Goal: Task Accomplishment & Management: Use online tool/utility

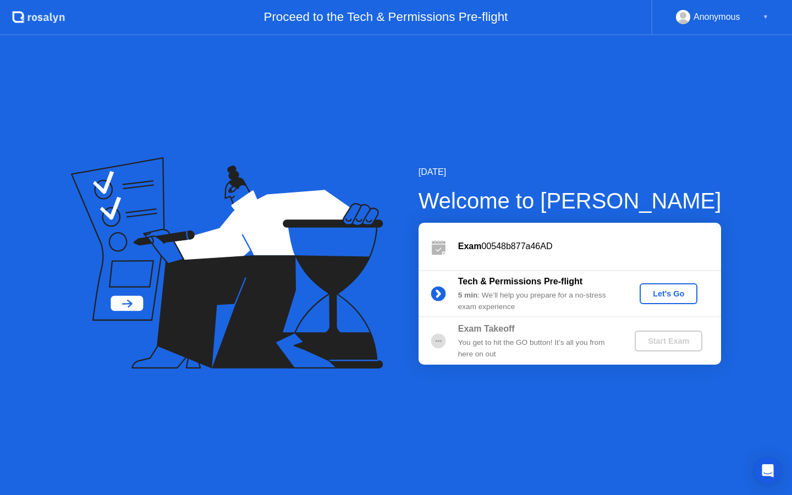
click at [655, 260] on div "Exam 00548b877a46AD" at bounding box center [570, 246] width 303 height 47
click at [671, 290] on div "Let's Go" at bounding box center [668, 293] width 49 height 9
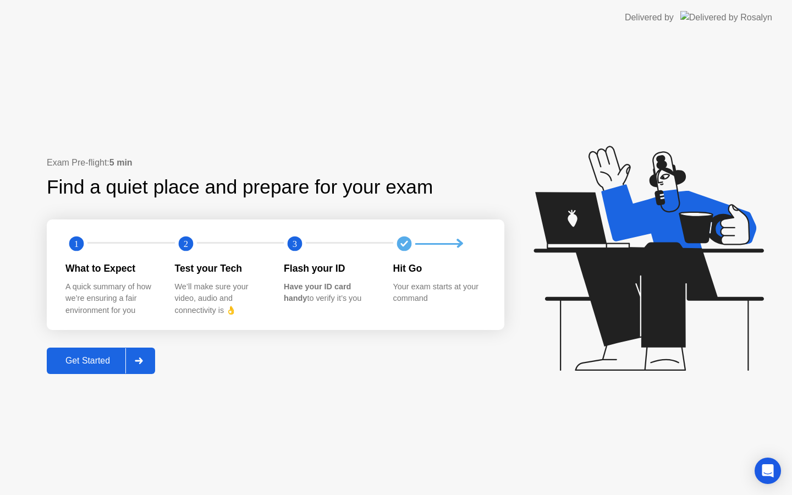
click at [95, 369] on button "Get Started" at bounding box center [101, 361] width 108 height 26
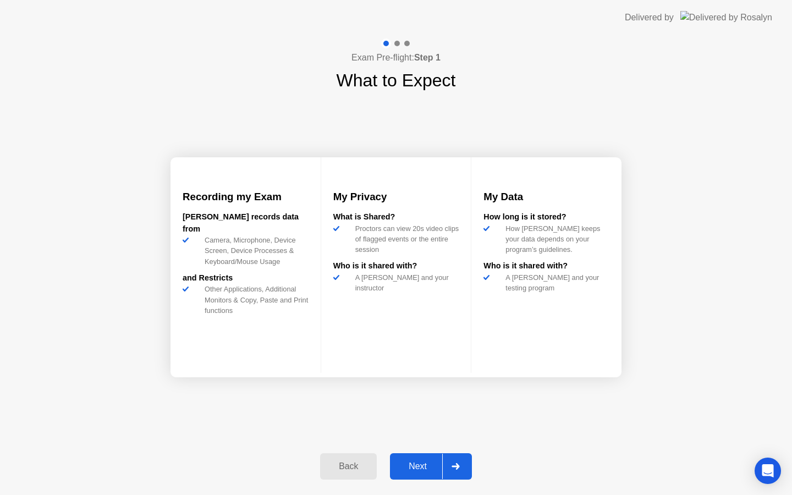
click at [426, 463] on div "Next" at bounding box center [417, 467] width 49 height 10
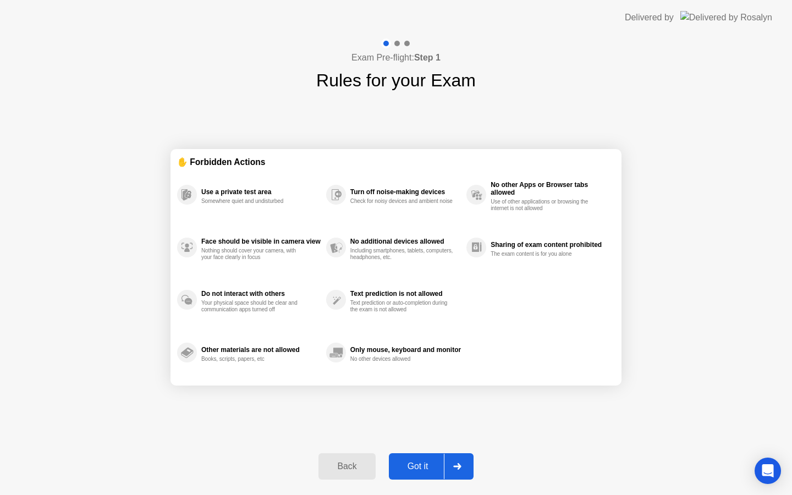
click at [429, 471] on div "Got it" at bounding box center [418, 467] width 52 height 10
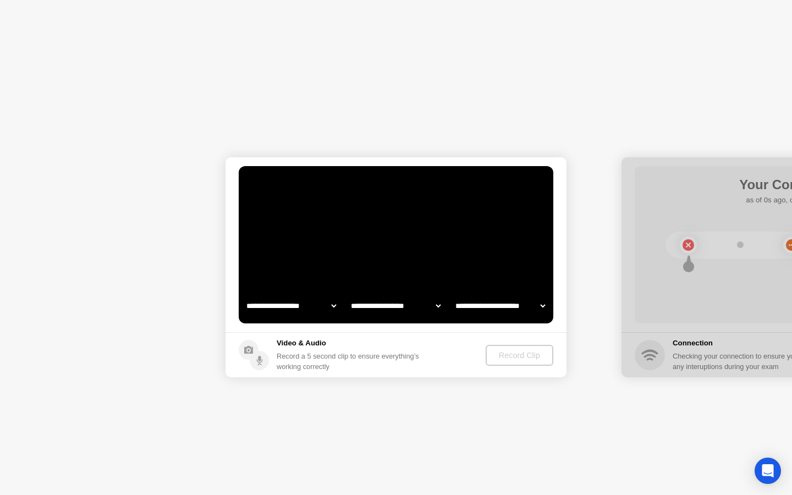
select select "**********"
select select "*******"
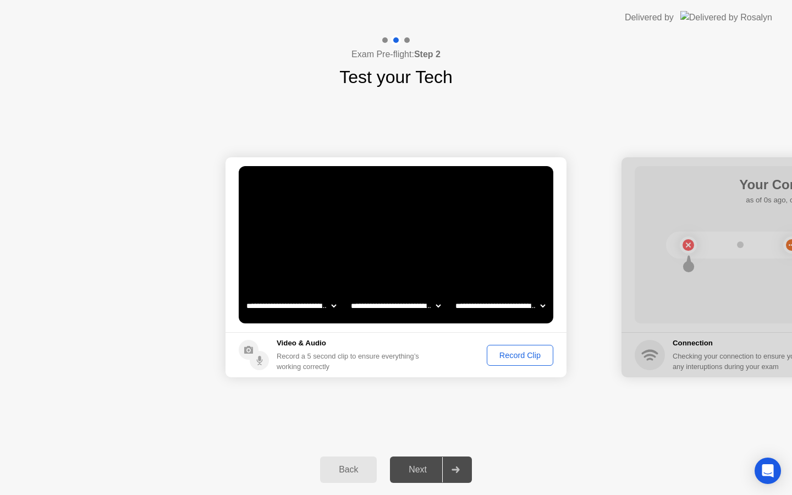
click at [437, 465] on div "Next" at bounding box center [417, 470] width 49 height 10
click at [435, 474] on div "Next" at bounding box center [417, 470] width 49 height 10
click at [432, 306] on select "**********" at bounding box center [396, 306] width 94 height 22
click at [312, 304] on select "**********" at bounding box center [291, 306] width 94 height 22
click at [493, 307] on select "**********" at bounding box center [500, 306] width 94 height 22
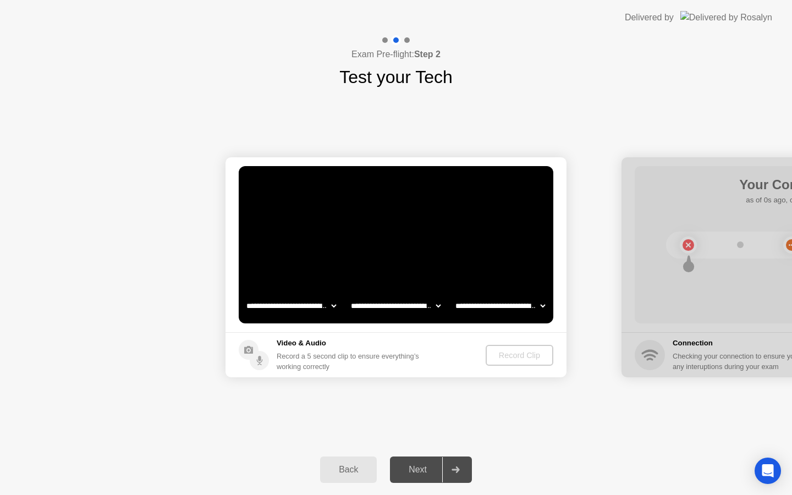
click at [496, 305] on select "**********" at bounding box center [500, 306] width 94 height 22
select select "*******"
click at [517, 311] on select "**********" at bounding box center [500, 306] width 94 height 22
click at [700, 359] on div at bounding box center [792, 267] width 341 height 220
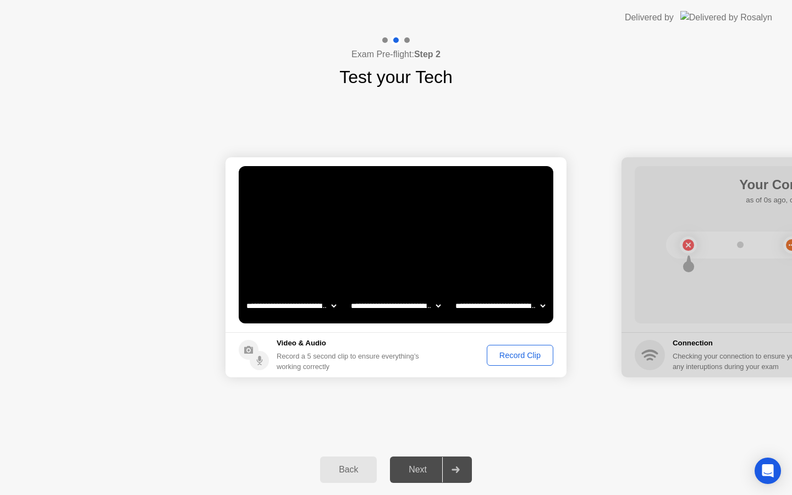
click at [366, 475] on div "Back" at bounding box center [348, 470] width 50 height 10
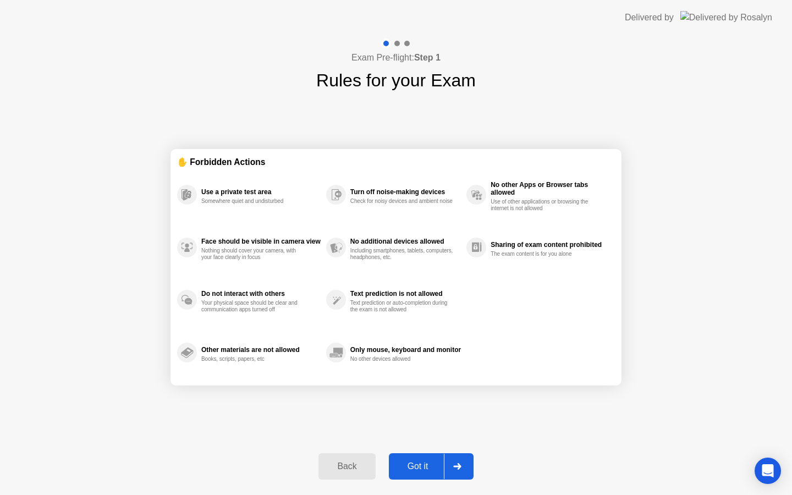
click at [426, 462] on div "Got it" at bounding box center [418, 467] width 52 height 10
select select "**********"
select select "*******"
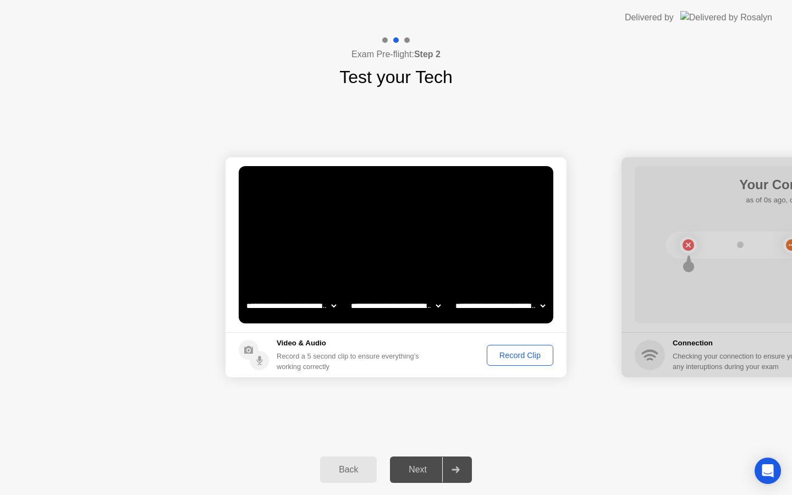
click at [525, 356] on div "Record Clip" at bounding box center [520, 355] width 59 height 9
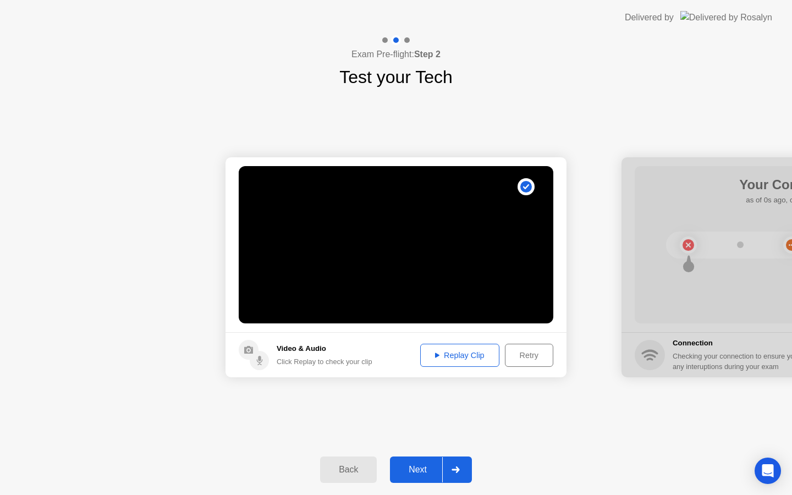
click at [419, 478] on button "Next" at bounding box center [431, 470] width 82 height 26
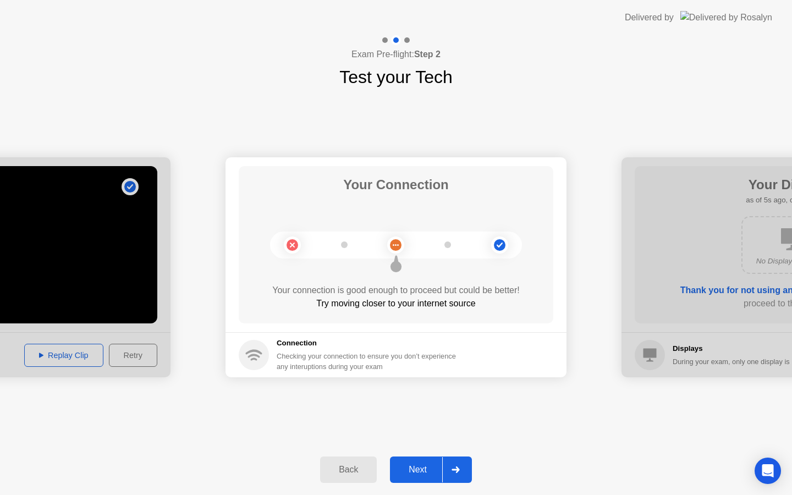
click at [351, 347] on h5 "Connection" at bounding box center [370, 343] width 186 height 11
click at [417, 470] on div "Next" at bounding box center [417, 470] width 49 height 10
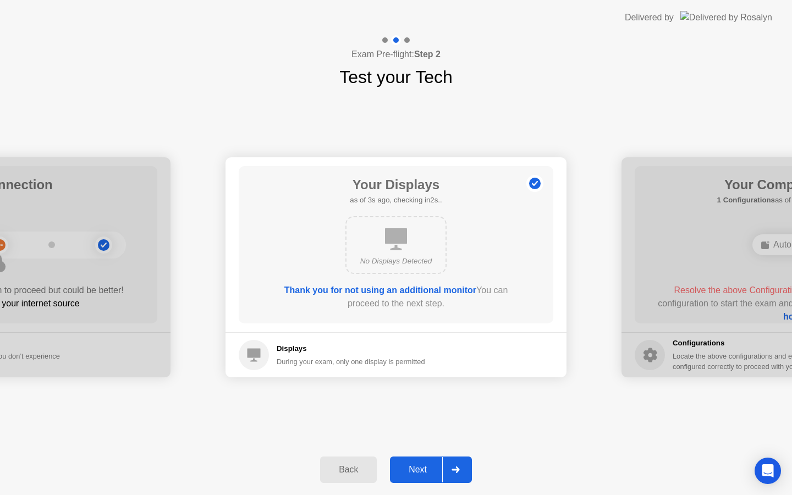
click at [419, 240] on div "No Displays Detected" at bounding box center [395, 245] width 101 height 58
click at [424, 467] on div "Next" at bounding box center [417, 470] width 49 height 10
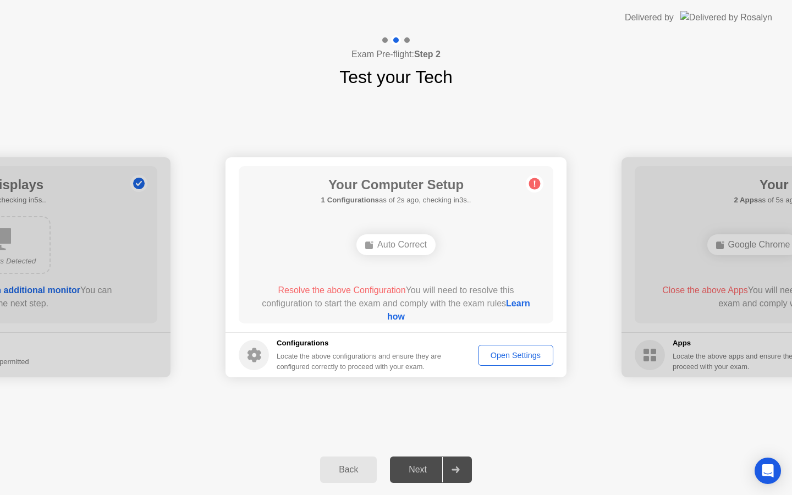
click at [389, 245] on div "Auto Correct" at bounding box center [395, 244] width 79 height 21
click at [395, 244] on div "Auto Correct" at bounding box center [395, 244] width 79 height 21
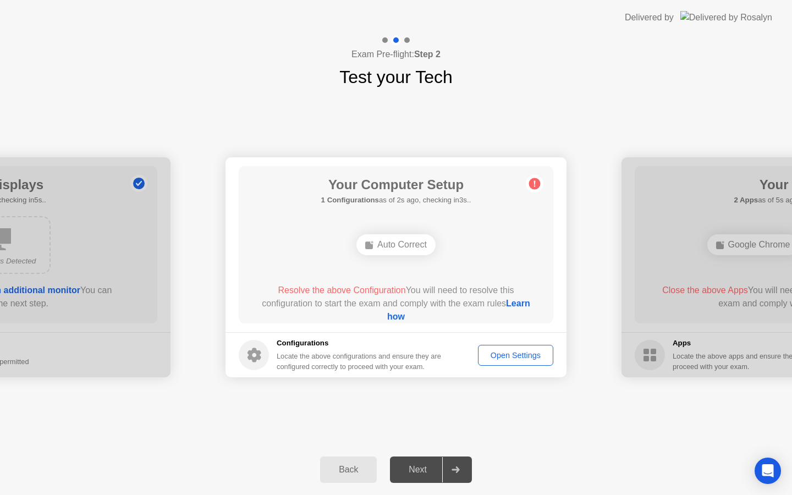
click at [395, 244] on div "Auto Correct" at bounding box center [395, 244] width 79 height 21
click at [519, 359] on div "Open Settings" at bounding box center [516, 355] width 68 height 9
click at [384, 244] on div "Auto Correct" at bounding box center [395, 244] width 79 height 21
click at [537, 187] on circle at bounding box center [535, 184] width 12 height 12
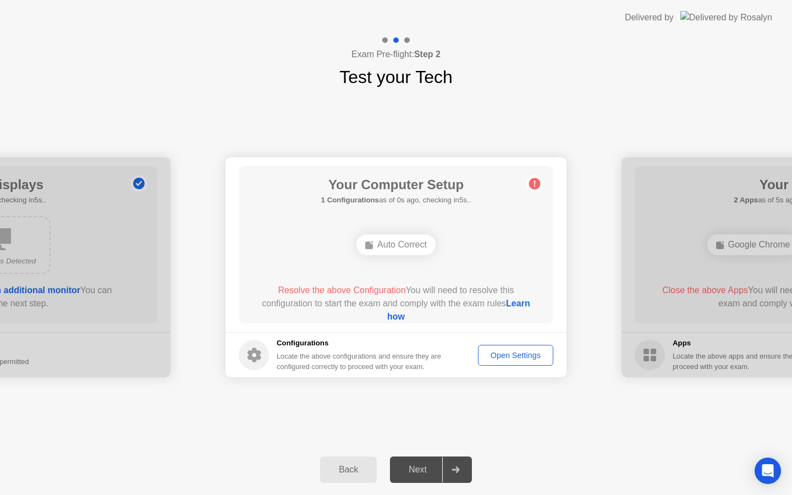
click at [536, 187] on circle at bounding box center [535, 184] width 12 height 12
click at [532, 188] on circle at bounding box center [535, 184] width 12 height 12
click at [418, 233] on div "Auto Correct" at bounding box center [396, 245] width 252 height 30
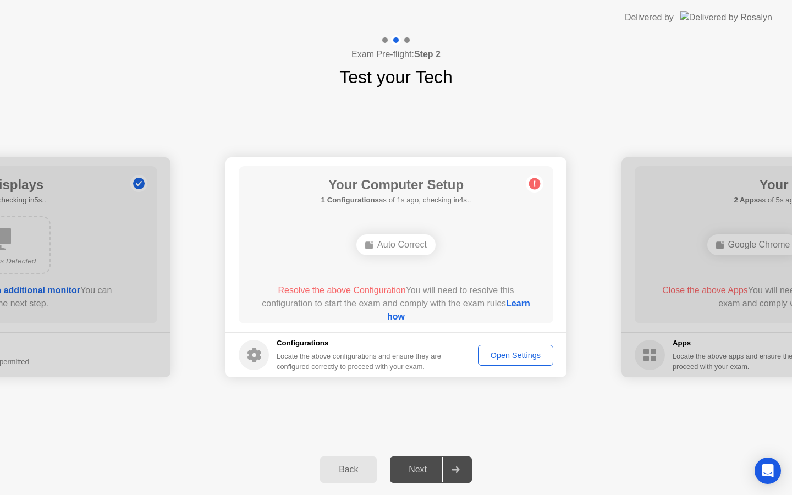
click at [414, 251] on div "Auto Correct" at bounding box center [395, 244] width 79 height 21
click at [407, 249] on div "Auto Correct" at bounding box center [395, 244] width 79 height 21
click at [366, 295] on div "Resolve the above Configuration You will need to resolve this configuration to …" at bounding box center [396, 304] width 283 height 40
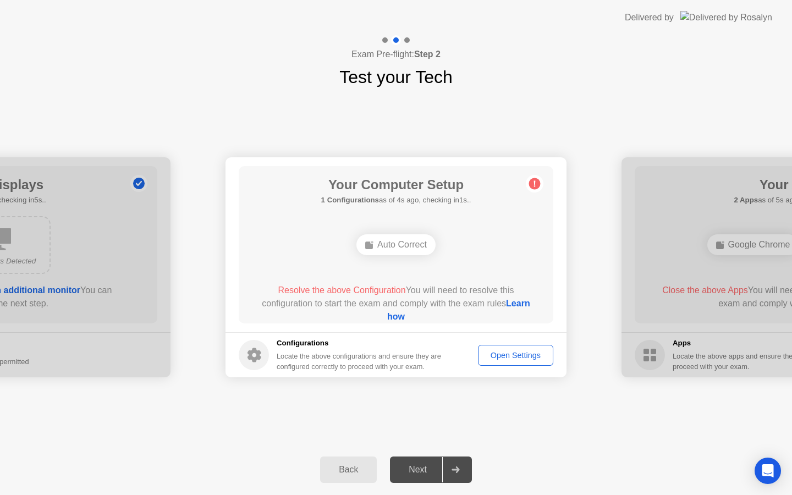
click at [366, 295] on div "Resolve the above Configuration You will need to resolve this configuration to …" at bounding box center [396, 304] width 283 height 40
click at [389, 315] on link "Learn how" at bounding box center [458, 310] width 143 height 23
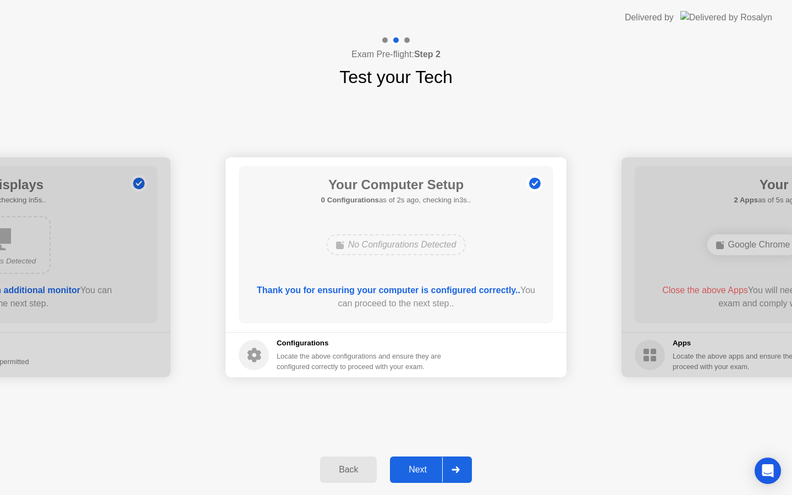
click at [424, 473] on div "Next" at bounding box center [417, 470] width 49 height 10
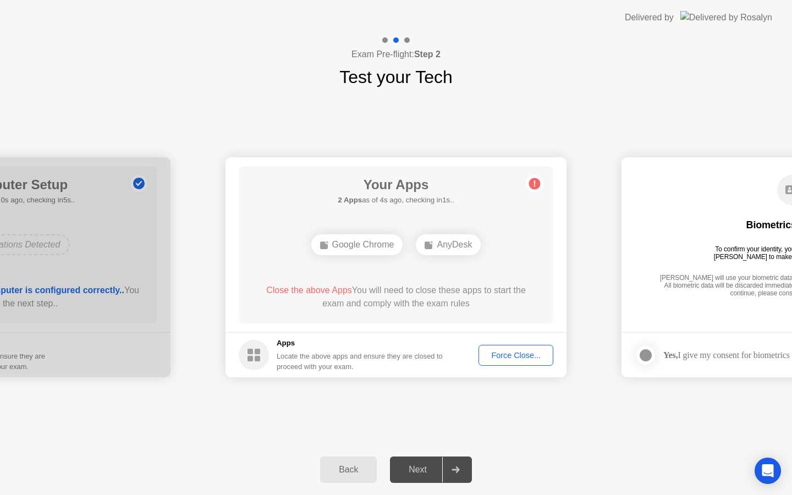
click at [363, 251] on div "Google Chrome" at bounding box center [357, 244] width 92 height 21
click at [546, 186] on div "Your Apps 1 App as of 0s ago, checking in5s.. AnyDesk Close the above App You w…" at bounding box center [396, 244] width 315 height 157
click at [452, 298] on div "Close the above App You will need to close this app to start the exam and compl…" at bounding box center [396, 297] width 283 height 26
click at [322, 290] on span "Close the above App" at bounding box center [302, 289] width 81 height 9
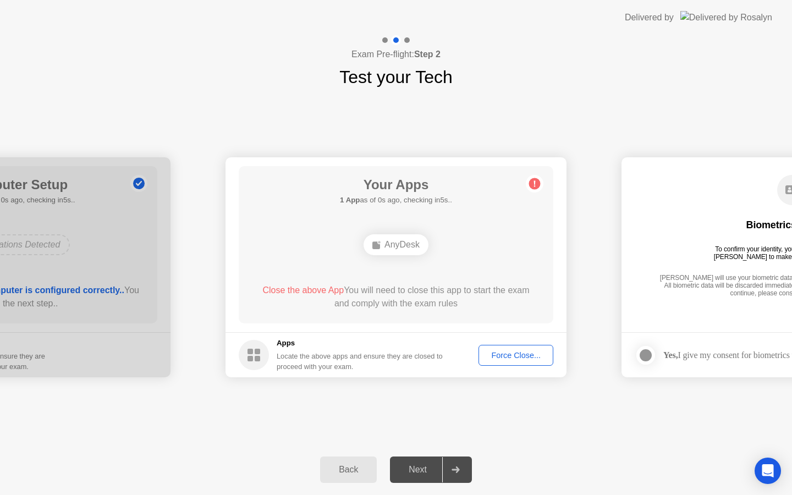
click at [395, 244] on div "AnyDesk" at bounding box center [396, 244] width 65 height 21
click at [289, 294] on span "Close the above App" at bounding box center [302, 289] width 81 height 9
click at [515, 354] on div "Force Close..." at bounding box center [515, 355] width 67 height 9
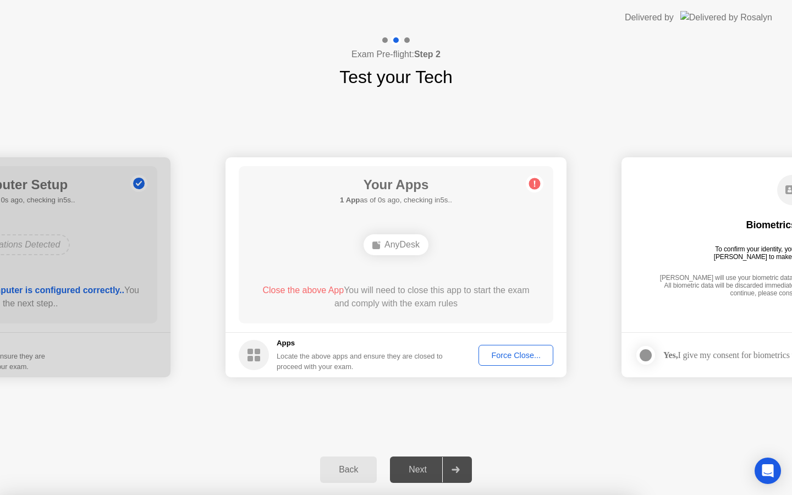
click at [388, 253] on div "AnyDesk" at bounding box center [396, 244] width 65 height 21
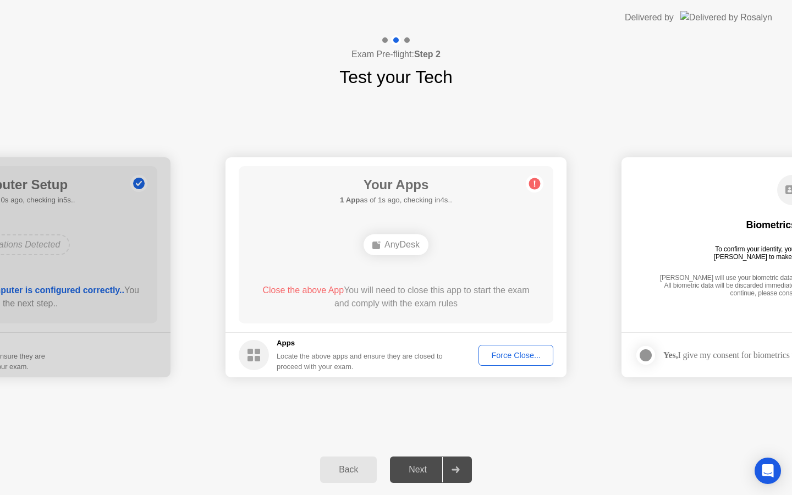
click at [388, 253] on div "AnyDesk" at bounding box center [396, 244] width 65 height 21
click at [343, 465] on div "Back" at bounding box center [348, 470] width 50 height 10
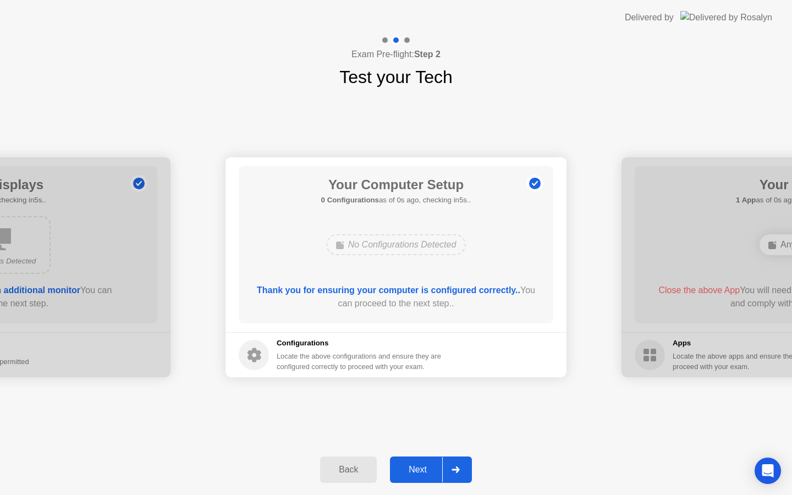
click at [427, 469] on div "Next" at bounding box center [417, 470] width 49 height 10
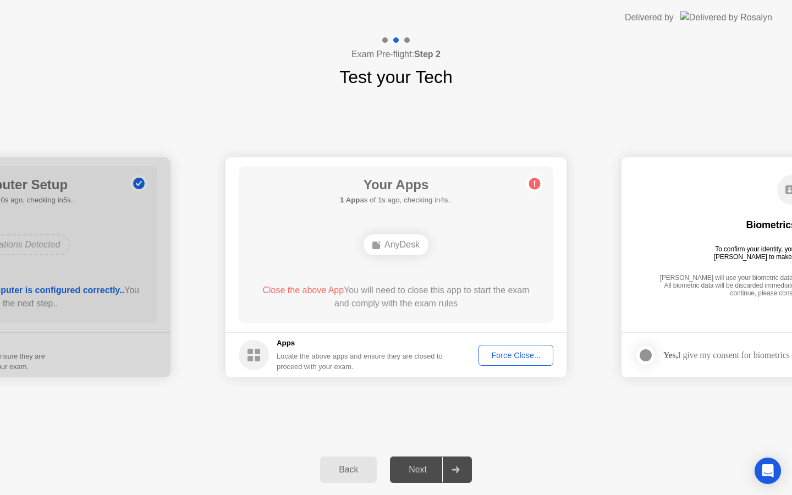
click at [385, 250] on div "AnyDesk" at bounding box center [396, 244] width 65 height 21
click at [446, 266] on div "Your Apps 1 App as of 2s ago, checking in3s.. AnyDesk Close the above App You w…" at bounding box center [396, 244] width 315 height 157
click at [402, 252] on div "AnyDesk" at bounding box center [396, 244] width 65 height 21
click at [310, 290] on span "Close the above App" at bounding box center [302, 289] width 81 height 9
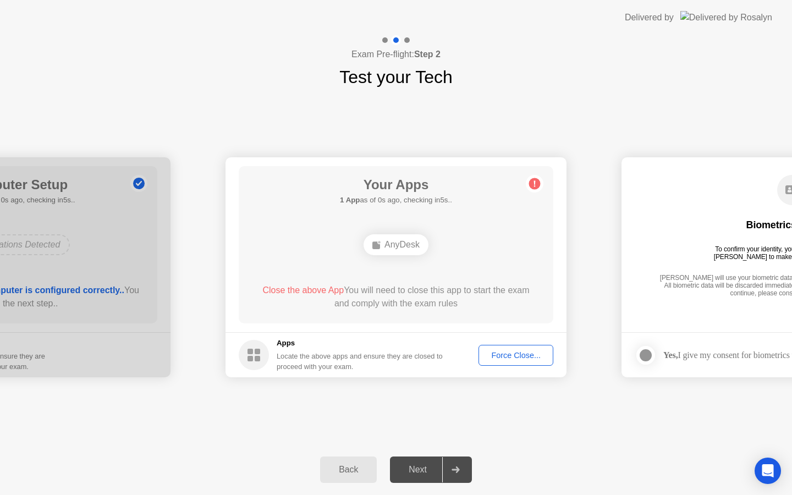
click at [310, 290] on span "Close the above App" at bounding box center [302, 289] width 81 height 9
click at [361, 470] on div "Back" at bounding box center [348, 470] width 50 height 10
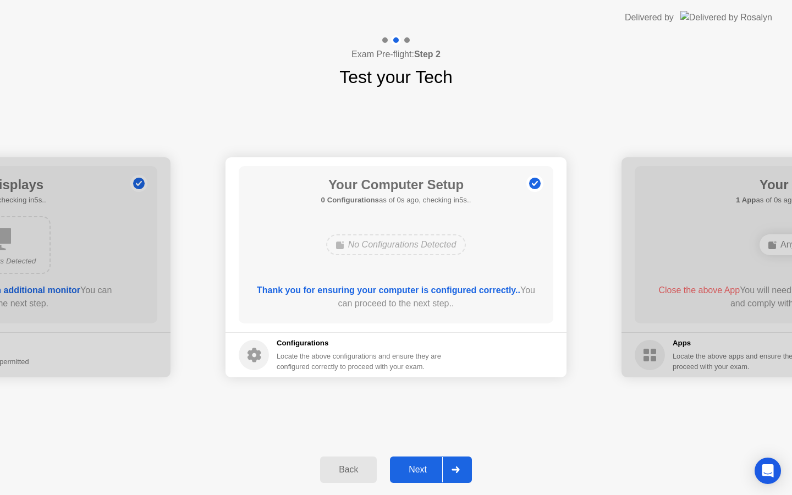
click at [430, 472] on div "Next" at bounding box center [417, 470] width 49 height 10
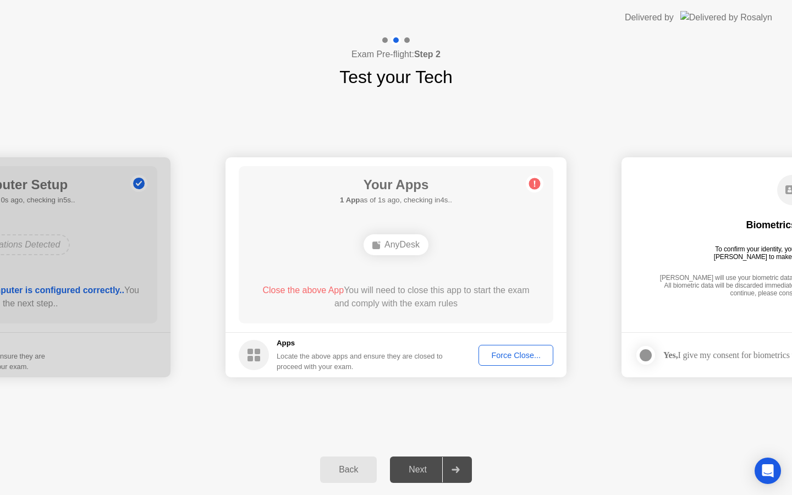
click at [388, 248] on div "AnyDesk" at bounding box center [396, 244] width 65 height 21
click at [495, 351] on div "Force Close..." at bounding box center [515, 355] width 67 height 9
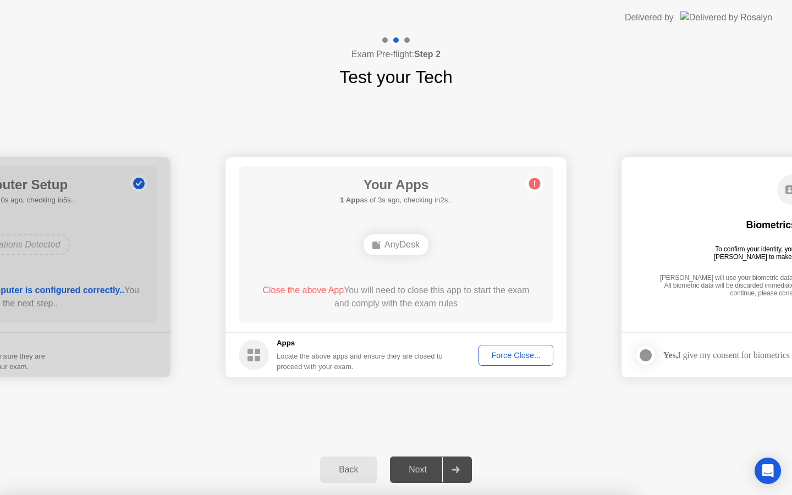
click at [730, 317] on main "Biometrics Consent To confirm your identity, your testing program requires [PER…" at bounding box center [792, 244] width 341 height 175
click at [767, 263] on div "Biometrics Consent To confirm your identity, your testing program requires [PER…" at bounding box center [792, 236] width 315 height 141
click at [678, 362] on div "Yes, I give my consent for biometrics to be used" at bounding box center [731, 355] width 192 height 22
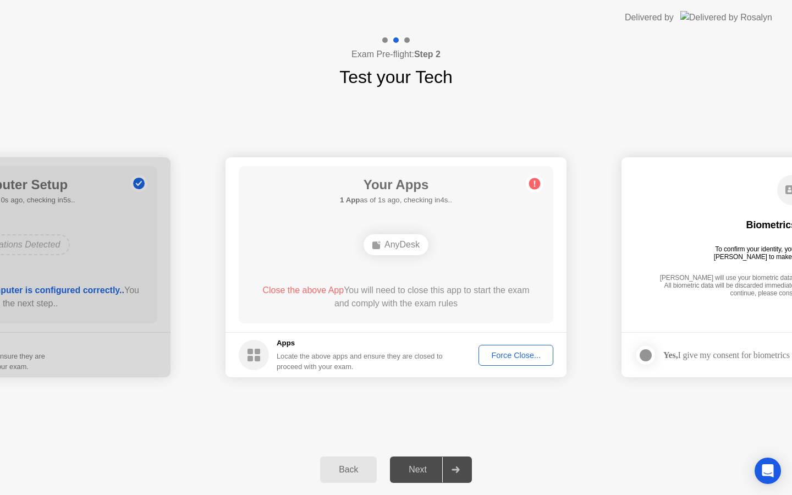
click at [716, 367] on footer "Yes, I give my consent for biometrics to be used" at bounding box center [792, 354] width 341 height 45
click at [710, 370] on footer "Yes, I give my consent for biometrics to be used" at bounding box center [792, 354] width 341 height 45
click at [460, 475] on div at bounding box center [455, 469] width 26 height 25
click at [320, 287] on span "Close the above App" at bounding box center [302, 289] width 81 height 9
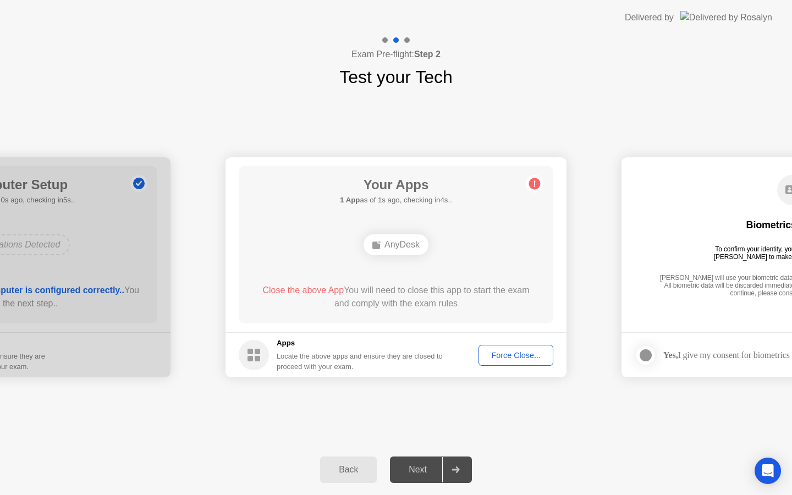
click at [320, 287] on span "Close the above App" at bounding box center [302, 289] width 81 height 9
click at [497, 354] on div "Force Close..." at bounding box center [515, 355] width 67 height 9
click at [353, 475] on div "Back" at bounding box center [348, 470] width 50 height 10
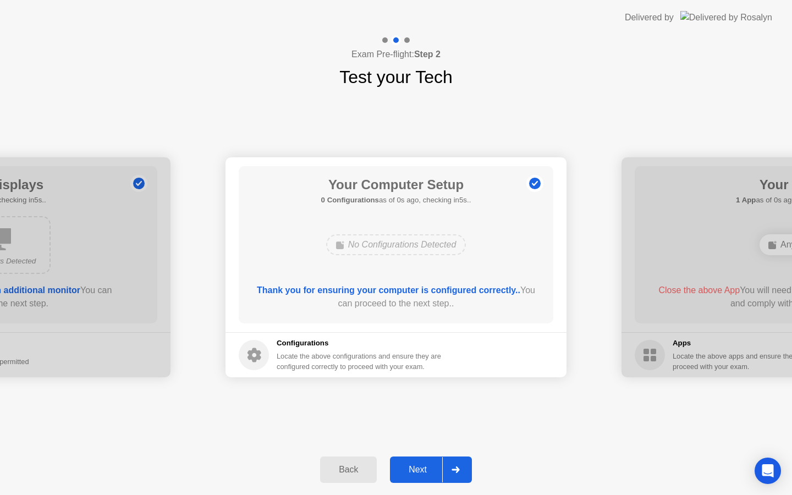
click at [353, 475] on div "Back" at bounding box center [348, 470] width 50 height 10
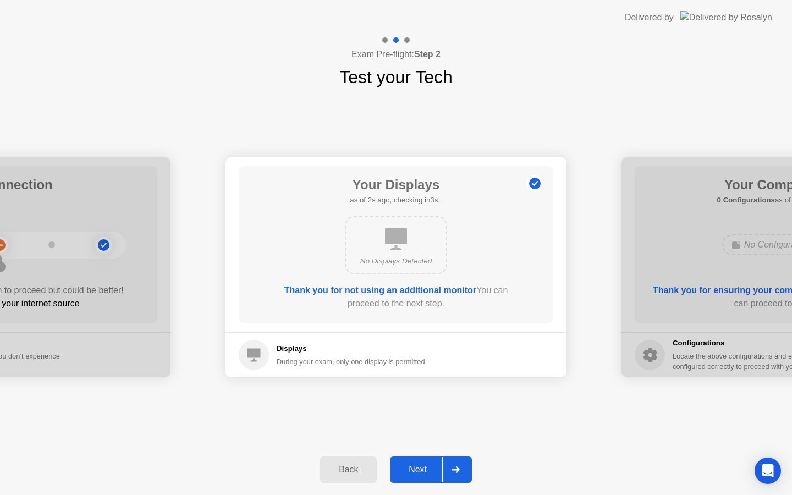
click at [496, 262] on div "No Displays Detected" at bounding box center [396, 245] width 252 height 67
click at [441, 474] on div "Next" at bounding box center [417, 470] width 49 height 10
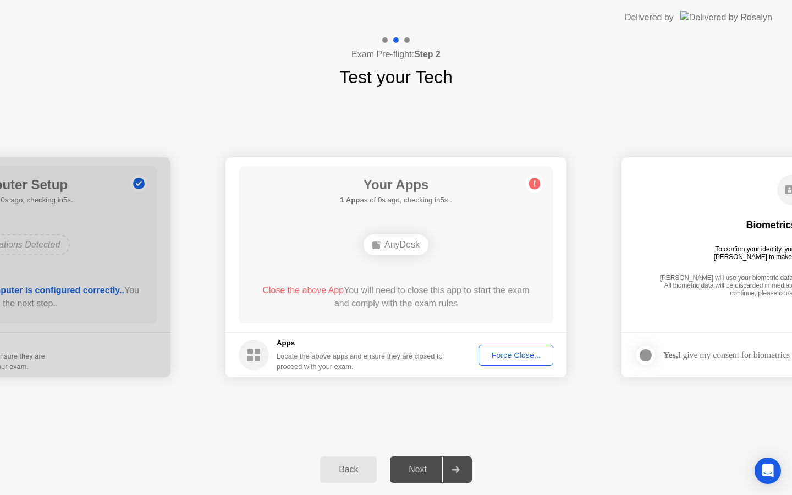
click at [441, 474] on div "Next" at bounding box center [417, 470] width 49 height 10
click at [508, 351] on div "Force Close..." at bounding box center [515, 355] width 67 height 9
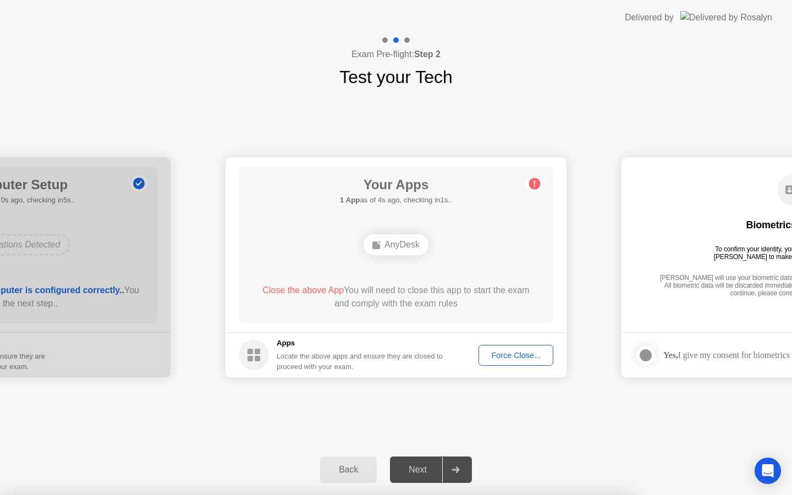
click at [792, 258] on div "To confirm your identity, your testing program requires [PERSON_NAME] to make u…" at bounding box center [793, 252] width 166 height 15
click at [385, 251] on div "AnyDesk" at bounding box center [396, 244] width 65 height 21
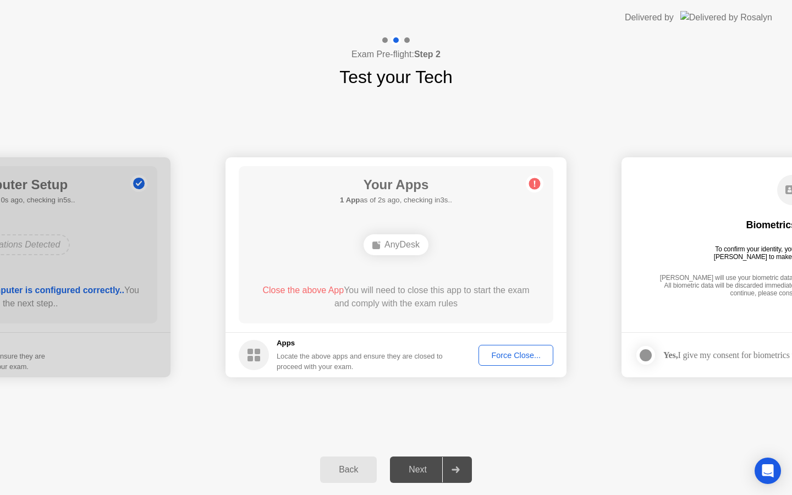
click at [385, 251] on div "AnyDesk" at bounding box center [396, 244] width 65 height 21
click at [501, 355] on div "Force Close..." at bounding box center [515, 355] width 67 height 9
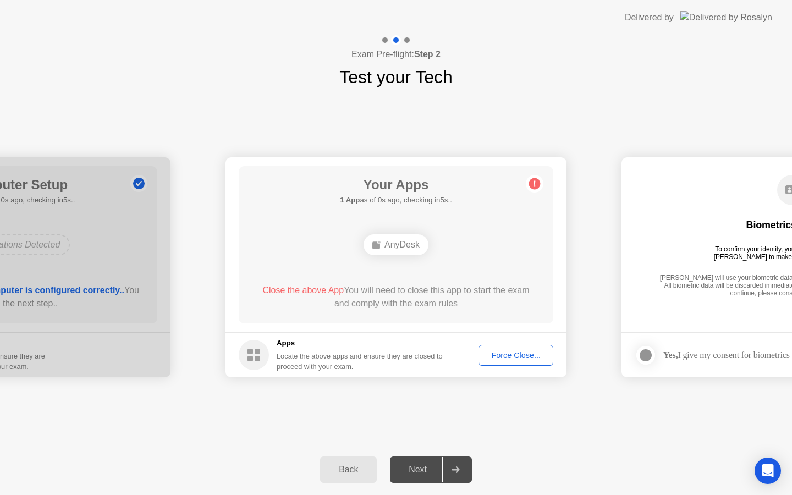
click at [505, 345] on button "Force Close..." at bounding box center [516, 355] width 75 height 21
click at [262, 348] on circle at bounding box center [254, 355] width 30 height 30
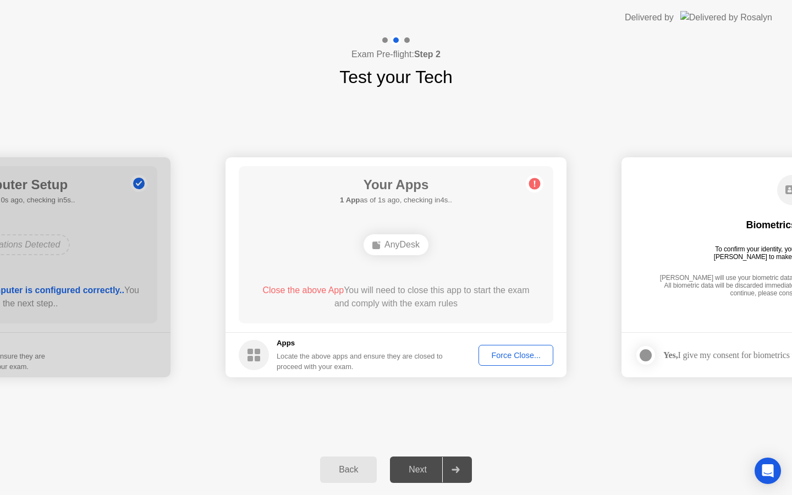
click at [262, 348] on circle at bounding box center [254, 355] width 30 height 30
click at [404, 82] on h1 "Test your Tech" at bounding box center [395, 77] width 113 height 26
click at [496, 352] on div "Force Close..." at bounding box center [515, 355] width 67 height 9
